Goal: Task Accomplishment & Management: Use online tool/utility

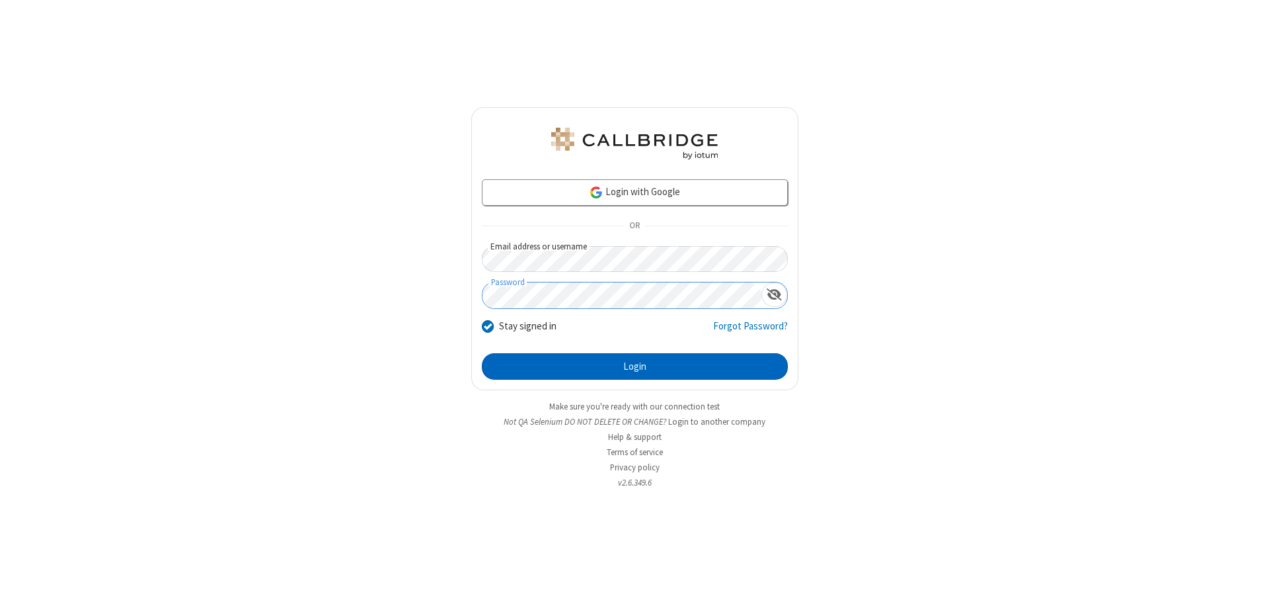
click at [635, 366] on button "Login" at bounding box center [635, 366] width 306 height 26
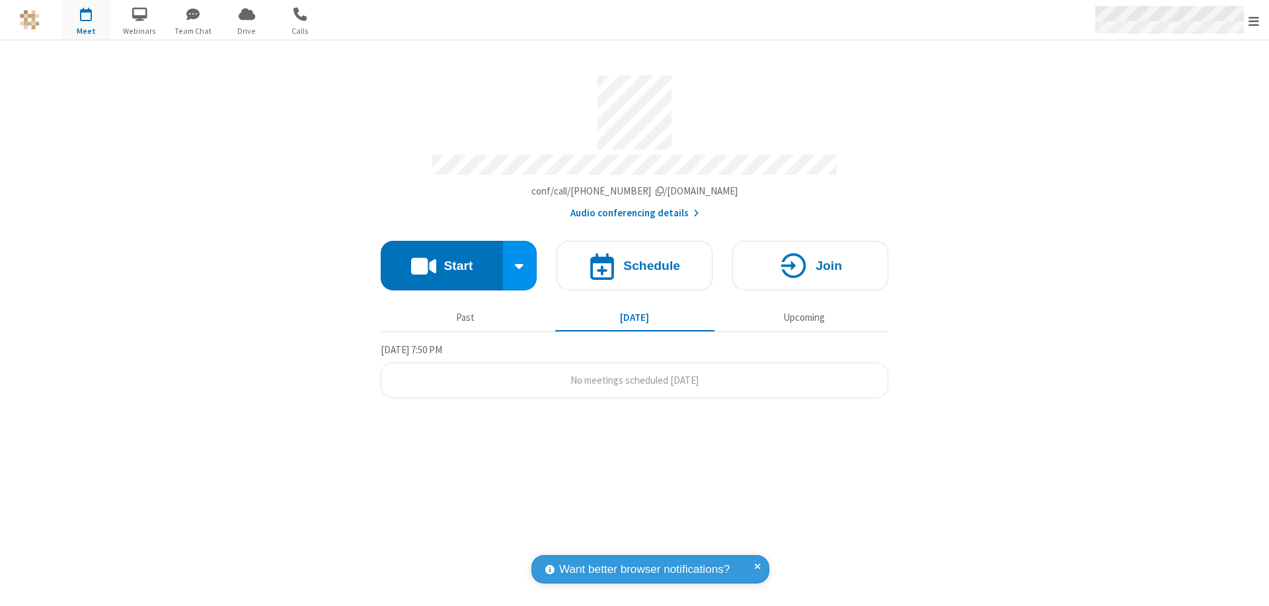
click at [1254, 20] on span "Open menu" at bounding box center [1254, 21] width 11 height 13
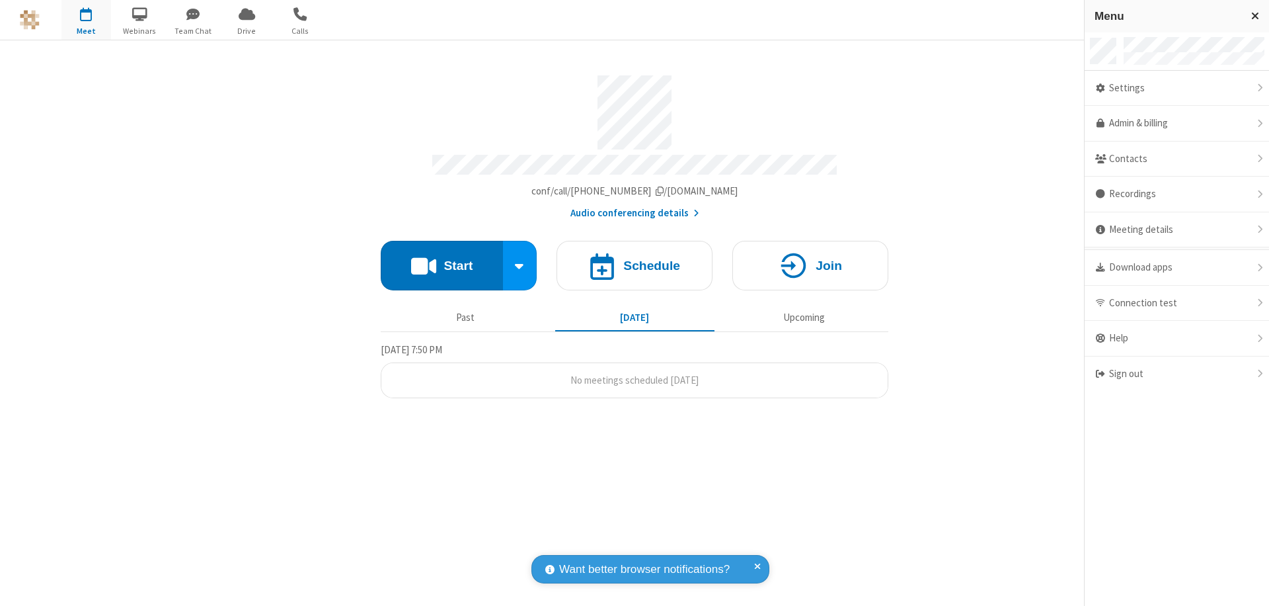
click at [247, 30] on span "Drive" at bounding box center [247, 31] width 50 height 12
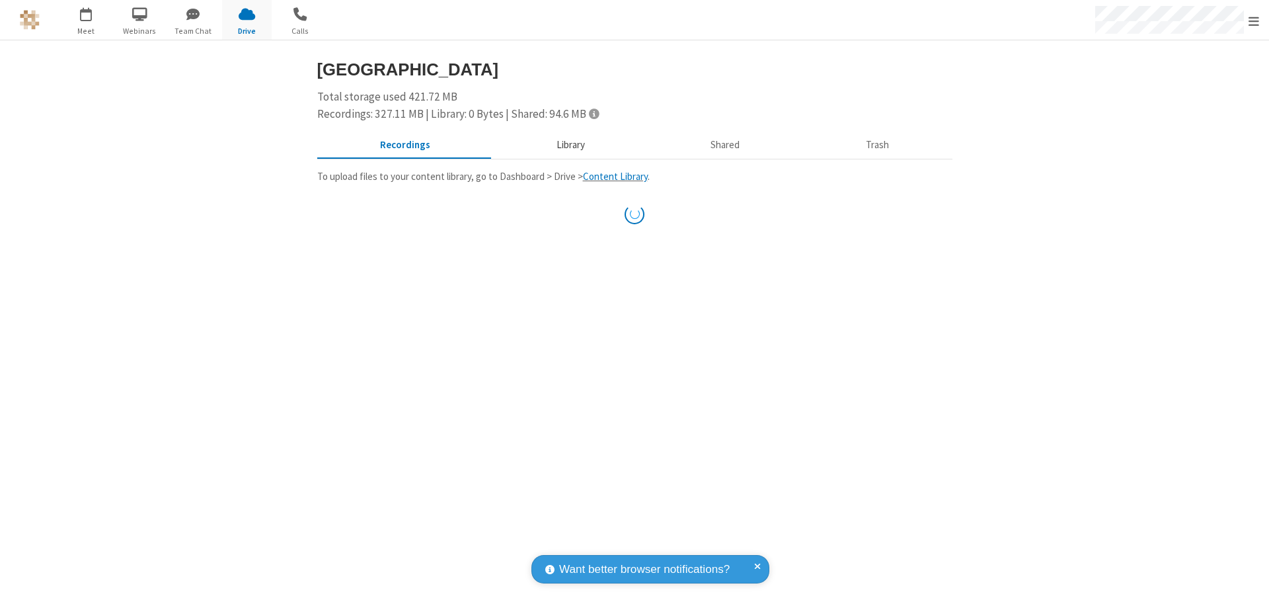
click at [569, 145] on button "Library" at bounding box center [570, 145] width 155 height 25
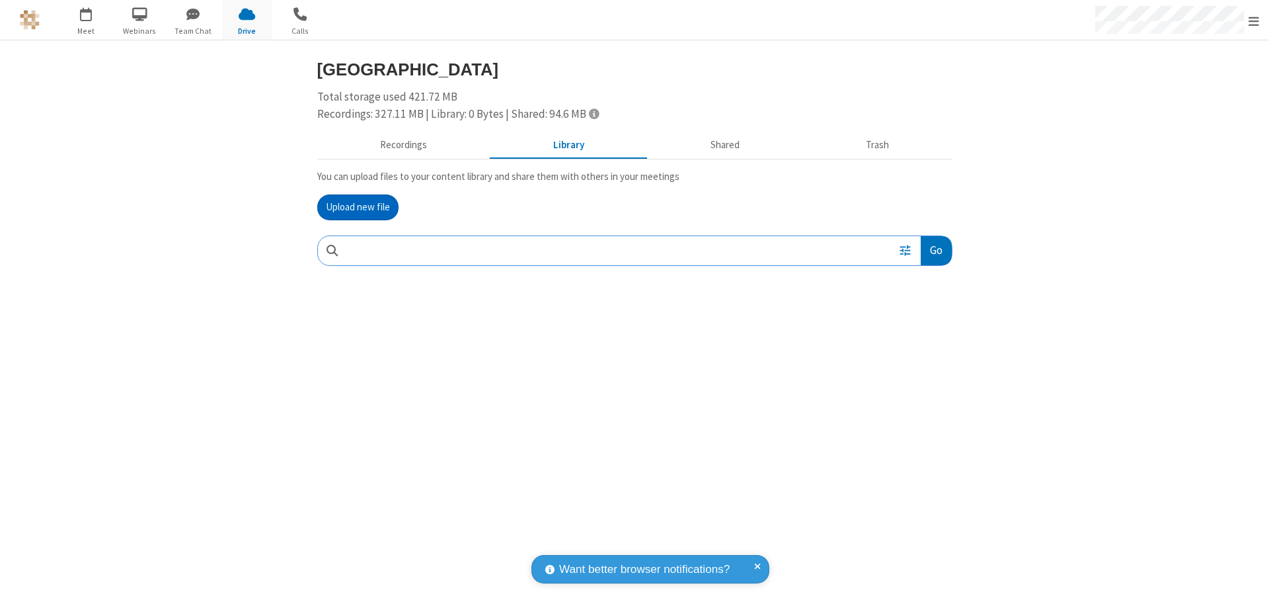
click at [358, 207] on button "Upload new file" at bounding box center [357, 207] width 81 height 26
click at [925, 337] on span "Move to trash" at bounding box center [925, 337] width 9 height 12
